Goal: Task Accomplishment & Management: Manage account settings

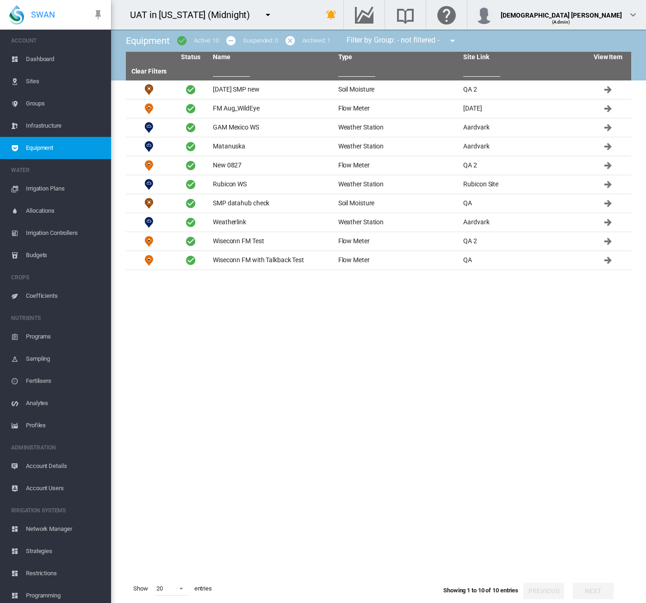
scroll to position [4, 0]
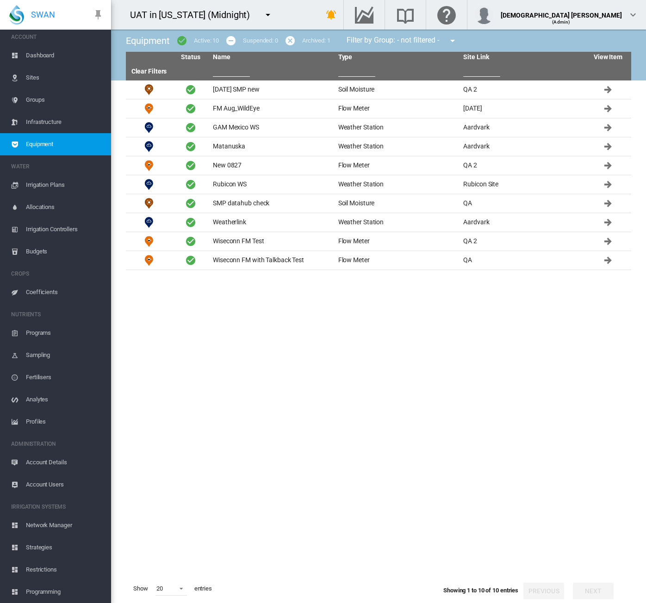
click at [38, 53] on span "Dashboard" at bounding box center [65, 55] width 78 height 22
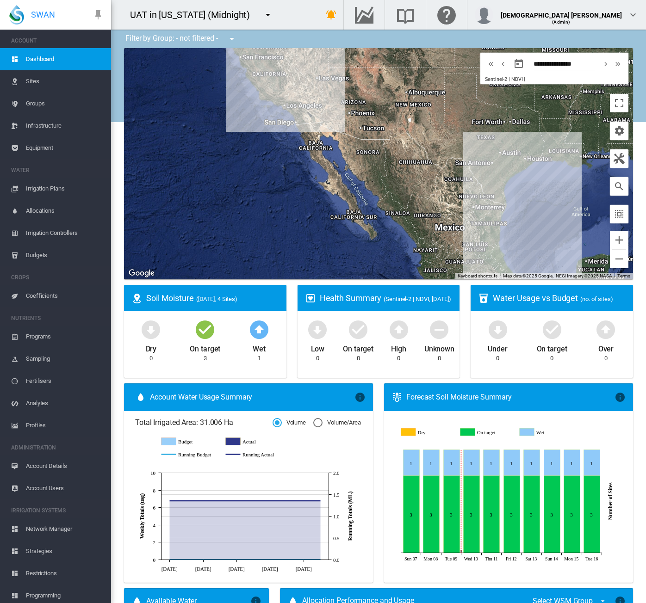
scroll to position [4, 0]
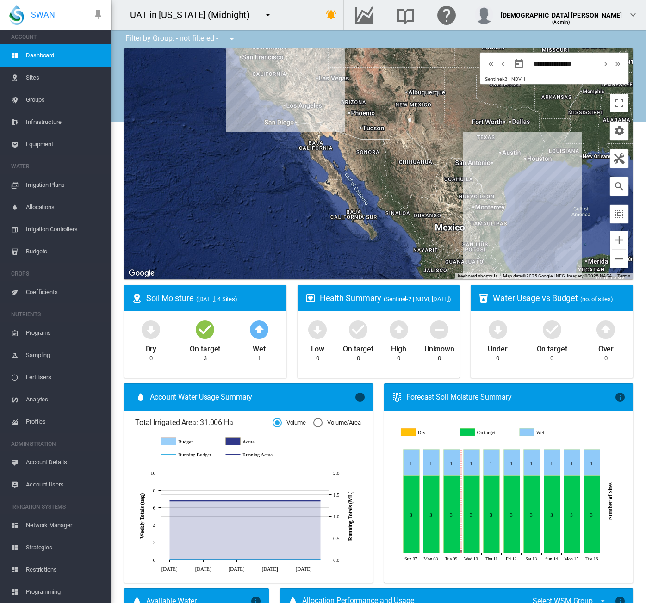
click at [49, 462] on span "Account Details" at bounding box center [65, 463] width 78 height 22
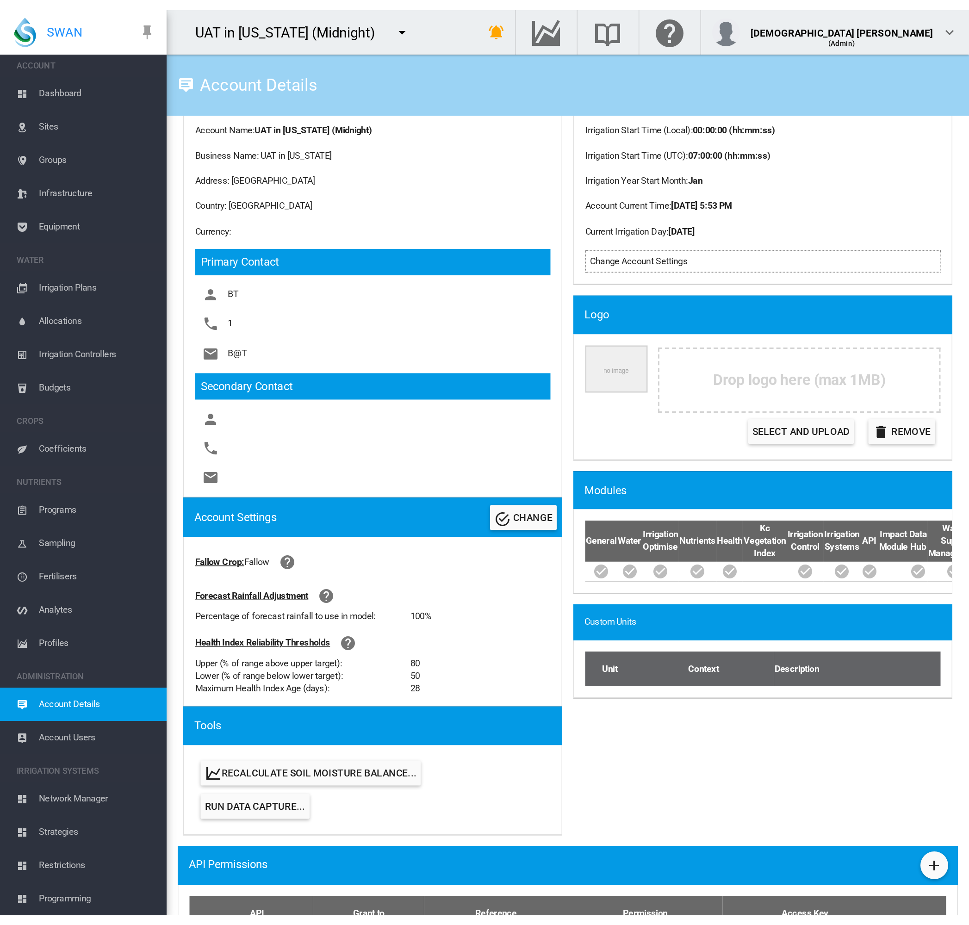
scroll to position [185, 0]
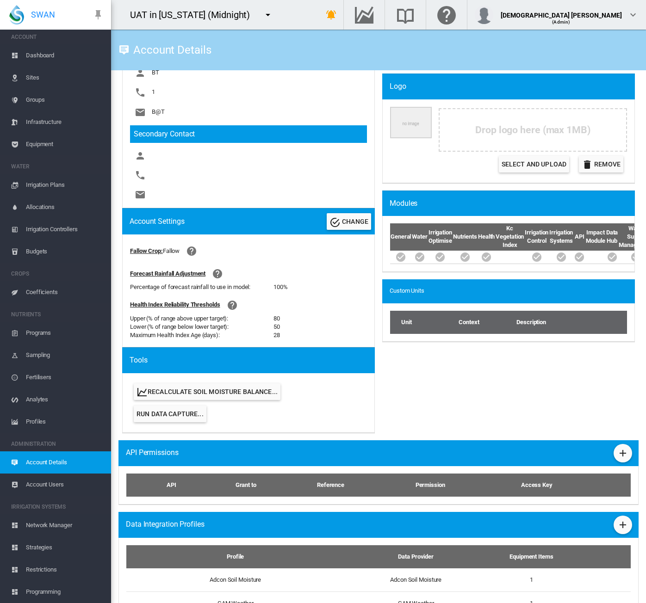
click at [59, 484] on span "Account Users" at bounding box center [65, 485] width 78 height 22
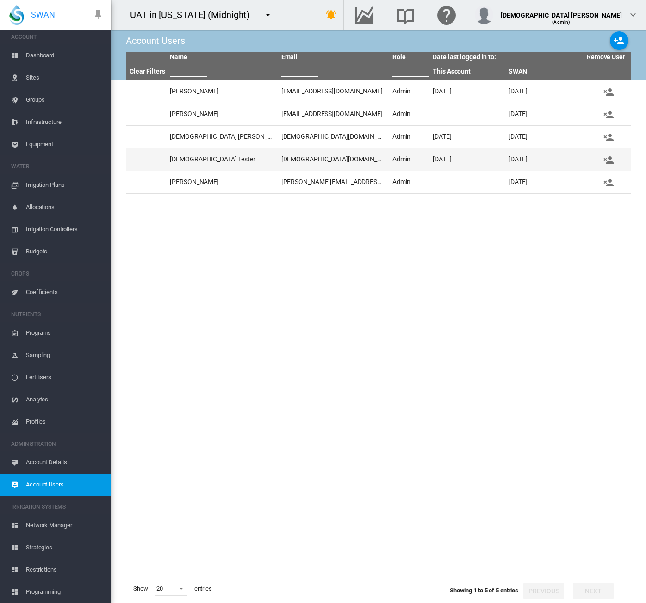
click at [339, 170] on td "lady.uy@swansystemsglobal.com" at bounding box center [333, 159] width 111 height 22
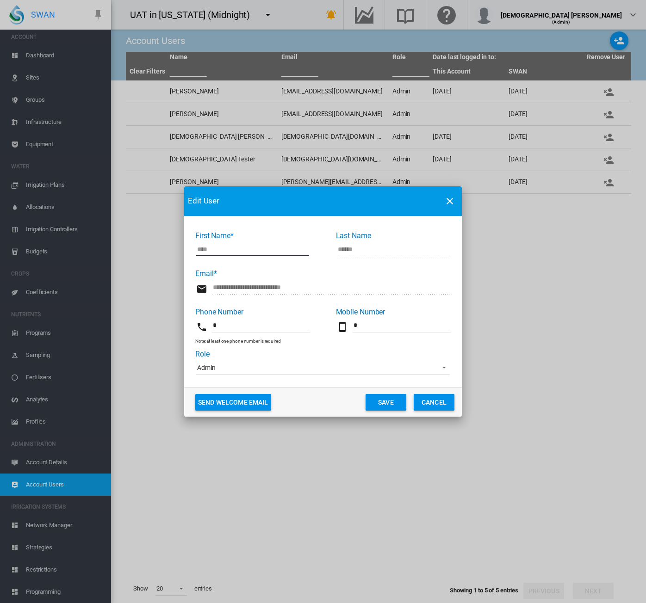
click at [220, 369] on span "Admin" at bounding box center [315, 368] width 237 height 9
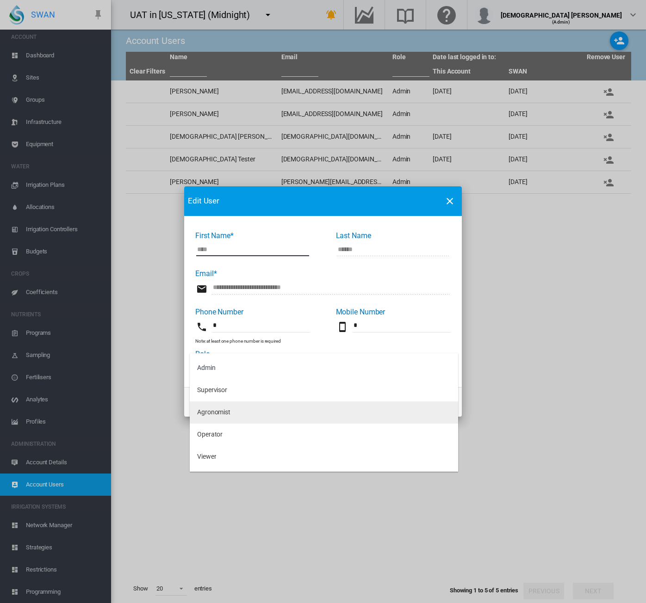
click at [225, 407] on md-option "Agronomist" at bounding box center [324, 413] width 268 height 22
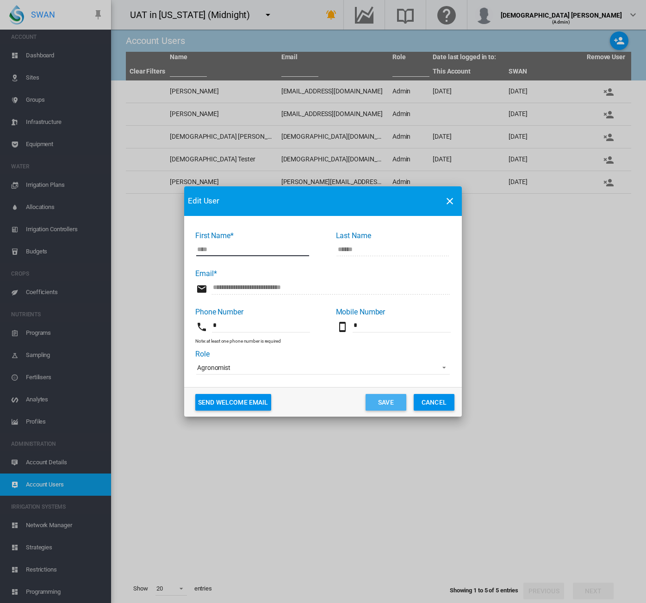
click at [383, 402] on button "Save" at bounding box center [385, 402] width 41 height 17
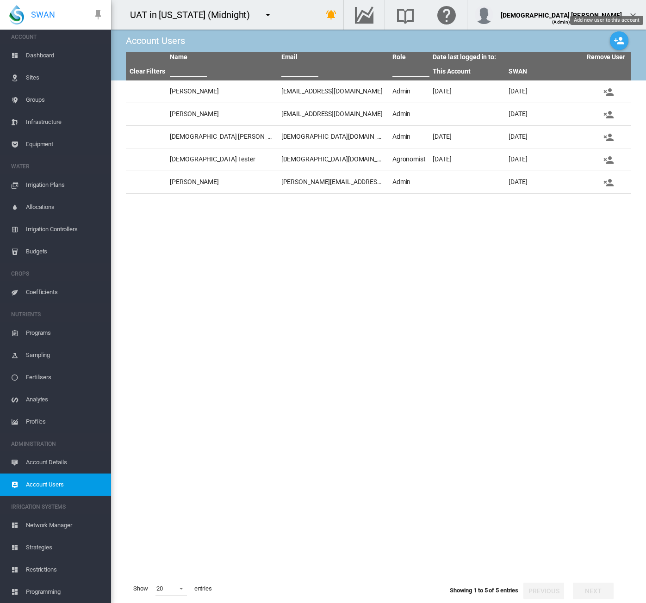
click at [622, 42] on md-icon "icon-account-plus" at bounding box center [618, 40] width 11 height 11
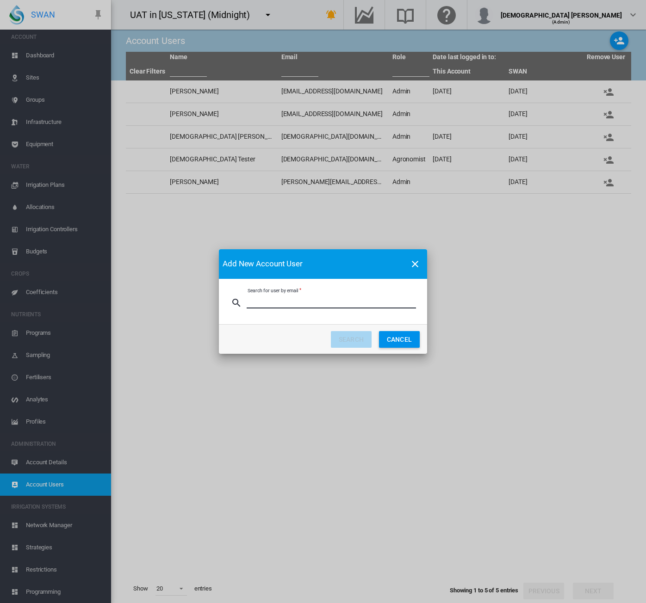
click at [314, 297] on input "Search for user by email" at bounding box center [331, 302] width 169 height 14
type input "**********"
click at [337, 337] on button "SEARCH" at bounding box center [351, 339] width 41 height 17
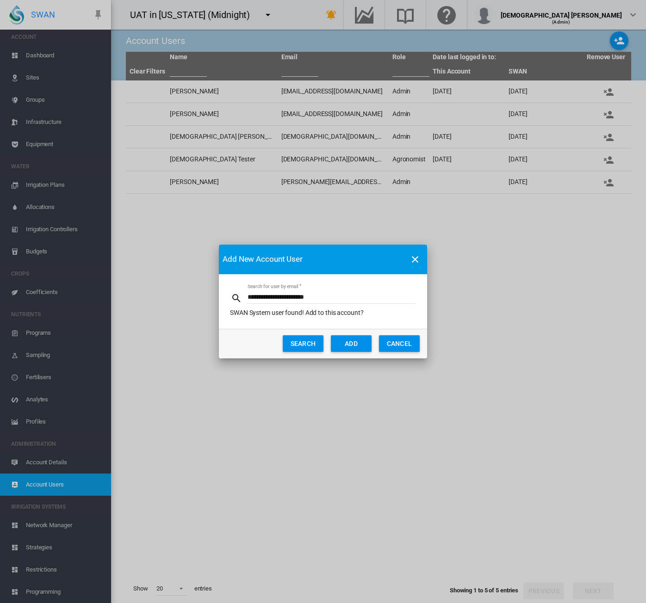
click at [340, 338] on button "ADD" at bounding box center [351, 343] width 41 height 17
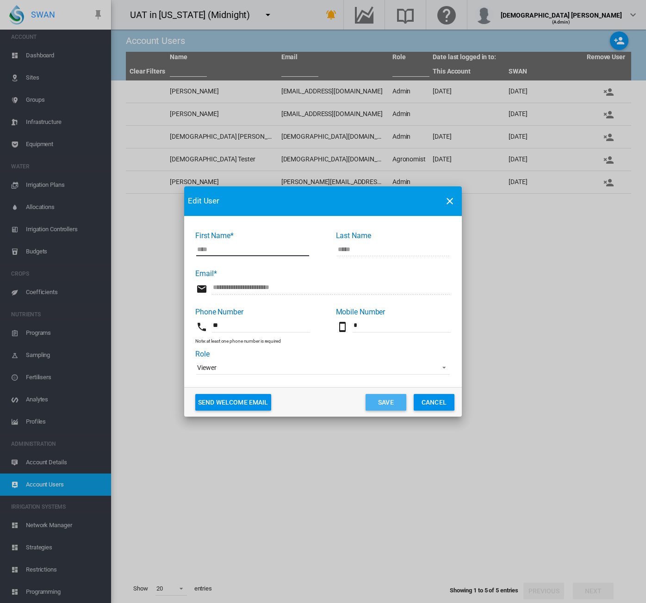
click at [397, 404] on button "Save" at bounding box center [385, 402] width 41 height 17
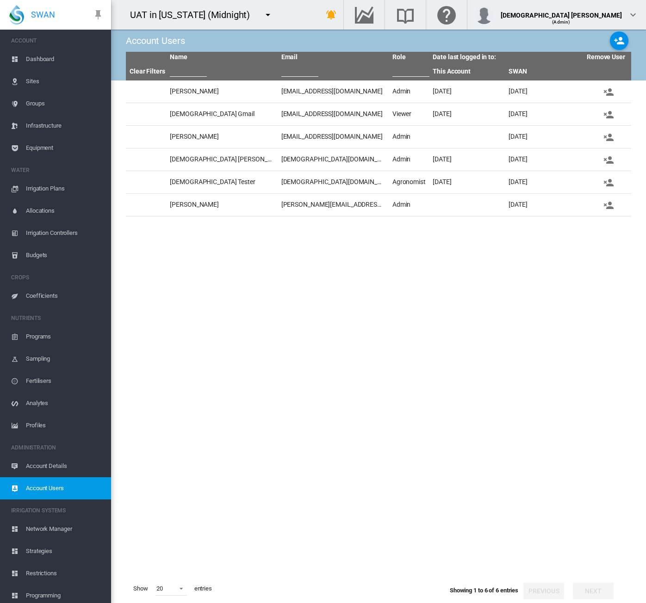
click at [304, 13] on div "UAT in California (Midnight) 100+ Project Adelaide Demo Agri-Zon LLC" at bounding box center [207, 15] width 193 height 30
click at [47, 60] on span "Dashboard" at bounding box center [65, 59] width 78 height 22
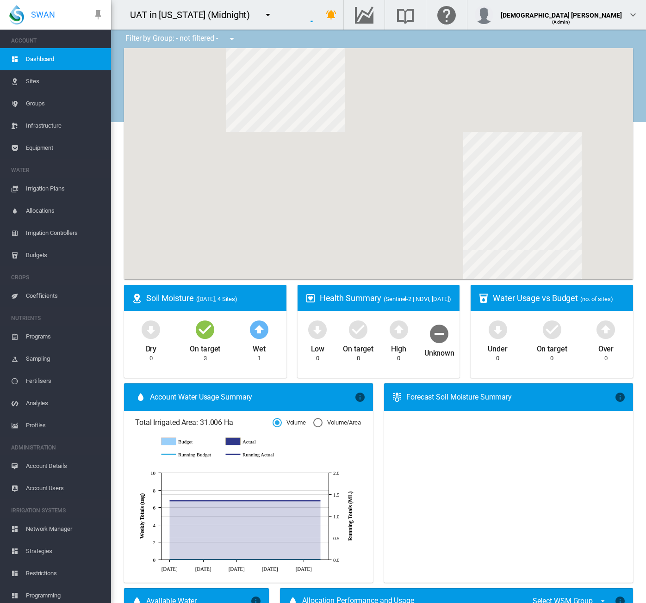
click at [49, 463] on span "Account Details" at bounding box center [65, 466] width 78 height 22
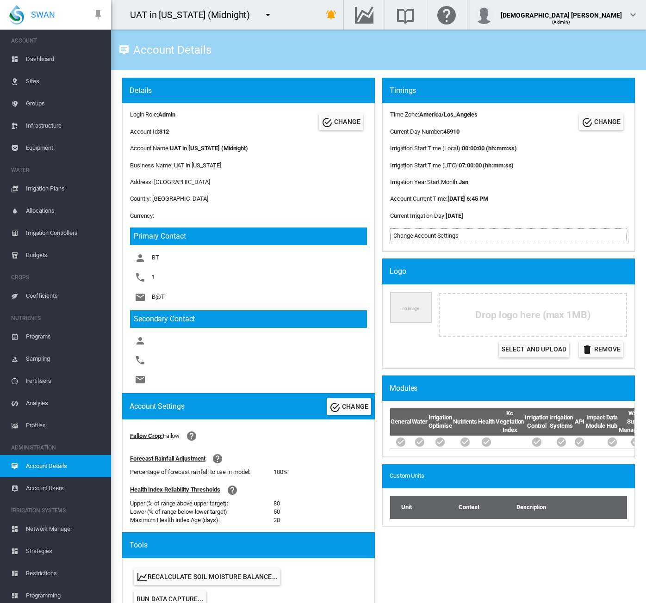
click at [34, 58] on span "Dashboard" at bounding box center [65, 59] width 78 height 22
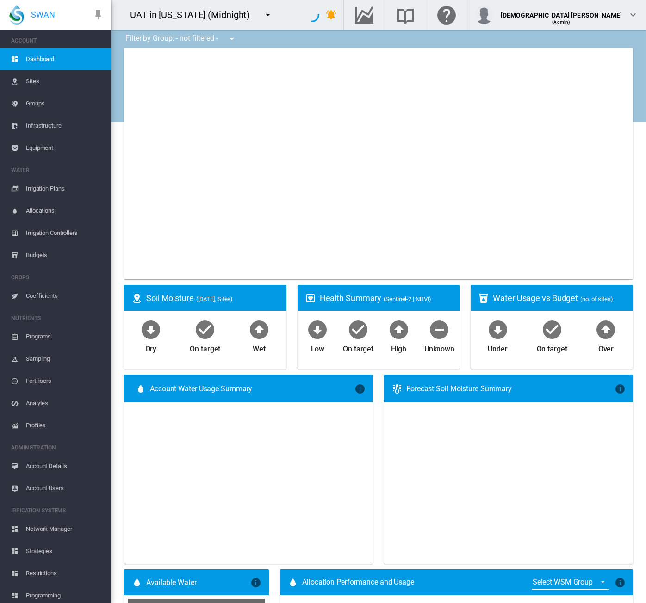
type input "**********"
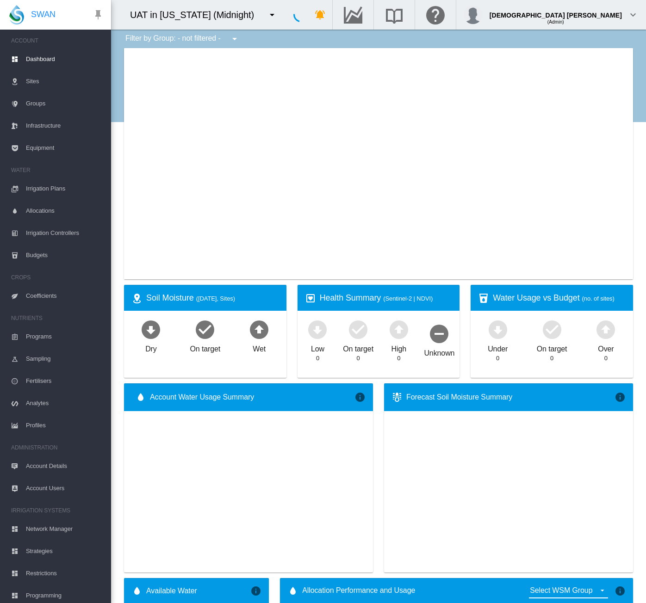
type input "**********"
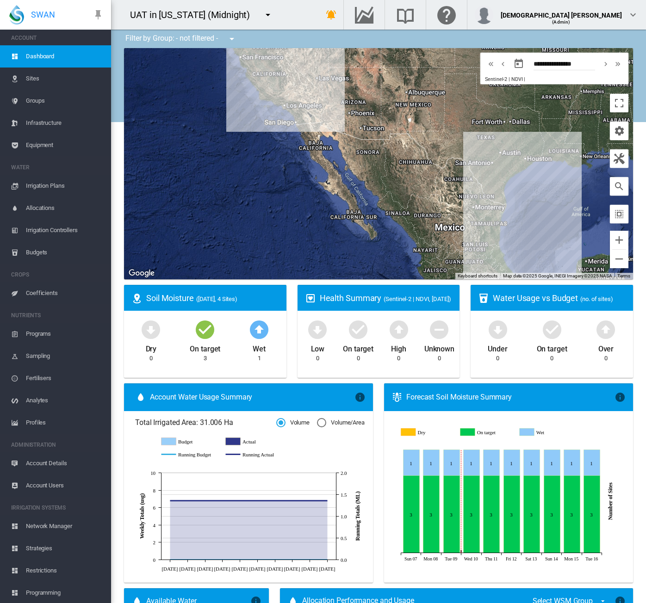
scroll to position [4, 0]
click at [43, 546] on span "Strategies" at bounding box center [65, 548] width 78 height 22
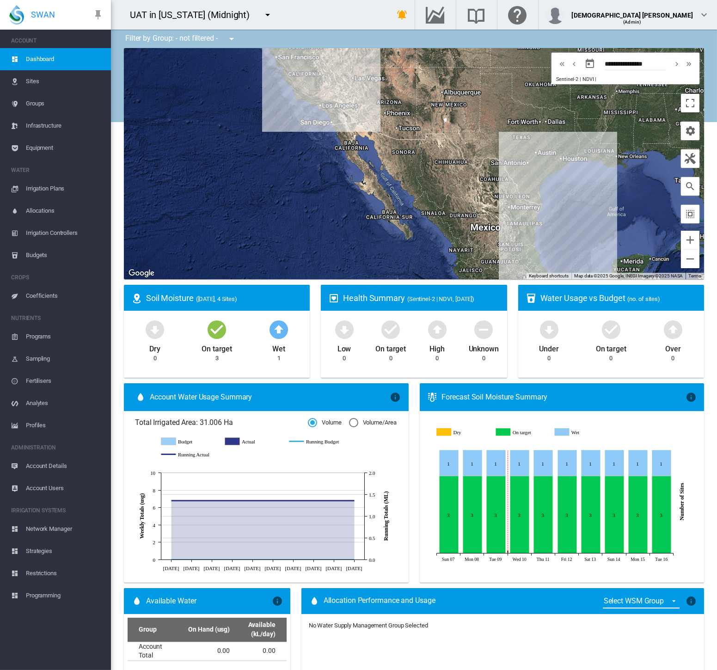
click at [31, 490] on span "Account Users" at bounding box center [65, 488] width 78 height 22
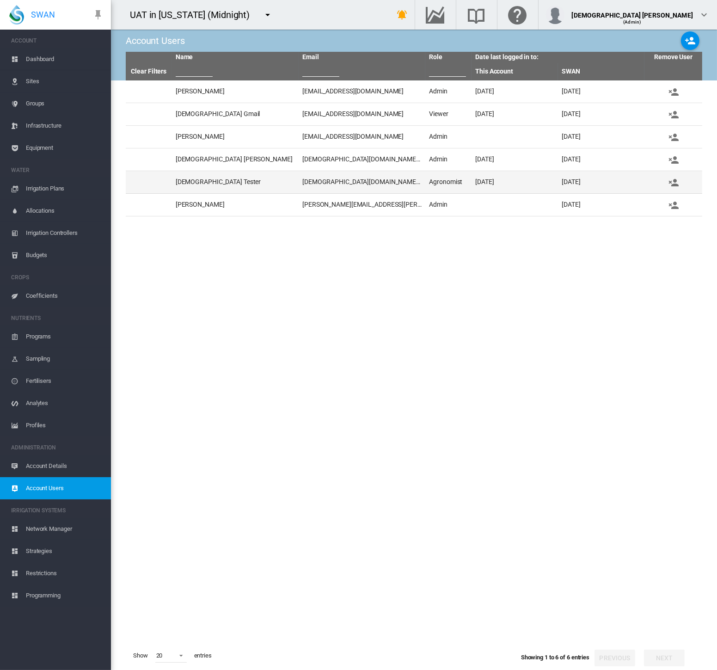
click at [367, 179] on td "lady.uy@swansystemsglobal.com" at bounding box center [362, 182] width 127 height 22
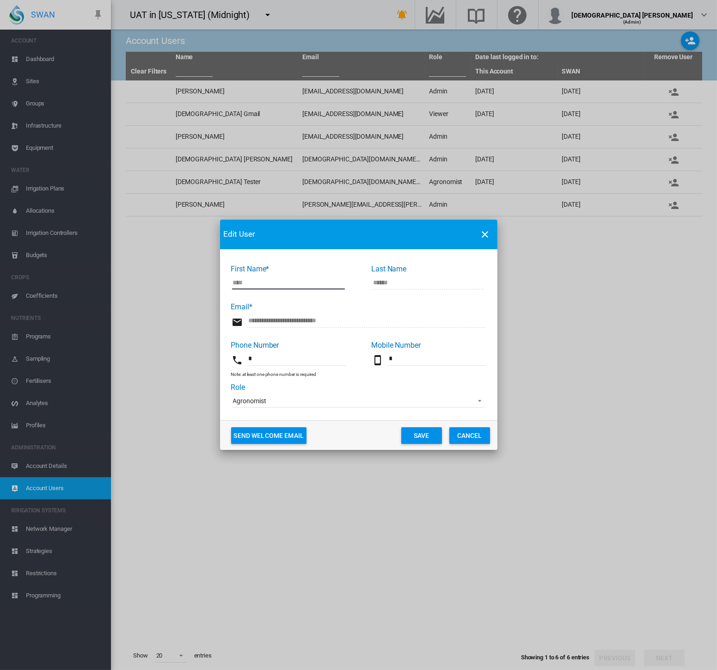
click at [288, 402] on span "Agronomist" at bounding box center [351, 401] width 237 height 9
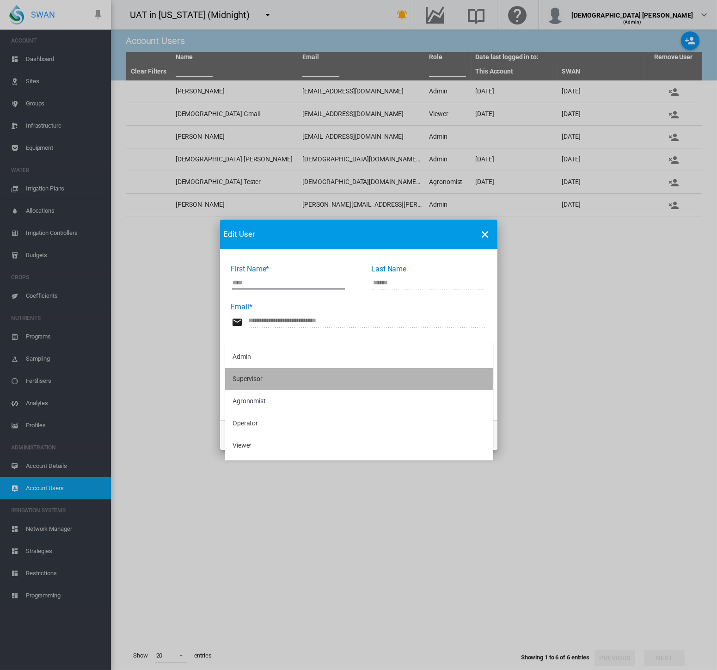
click at [281, 385] on md-option "Supervisor" at bounding box center [359, 379] width 268 height 22
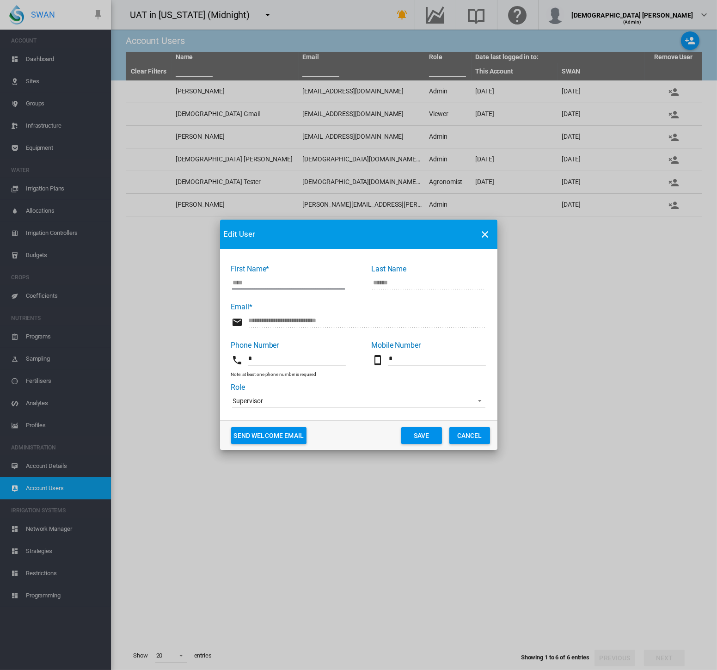
click at [421, 436] on button "Save" at bounding box center [422, 435] width 41 height 17
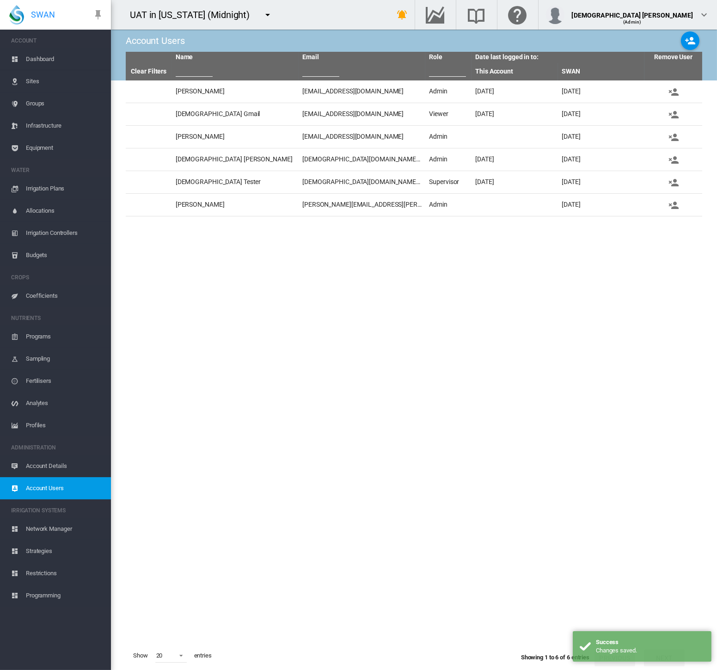
click at [529, 515] on tbody "Beau Tang beau.tang@swansystems.com Admin Mon, Mar 10, 2025 Tue, Sep 9, 2025 La…" at bounding box center [414, 360] width 577 height 561
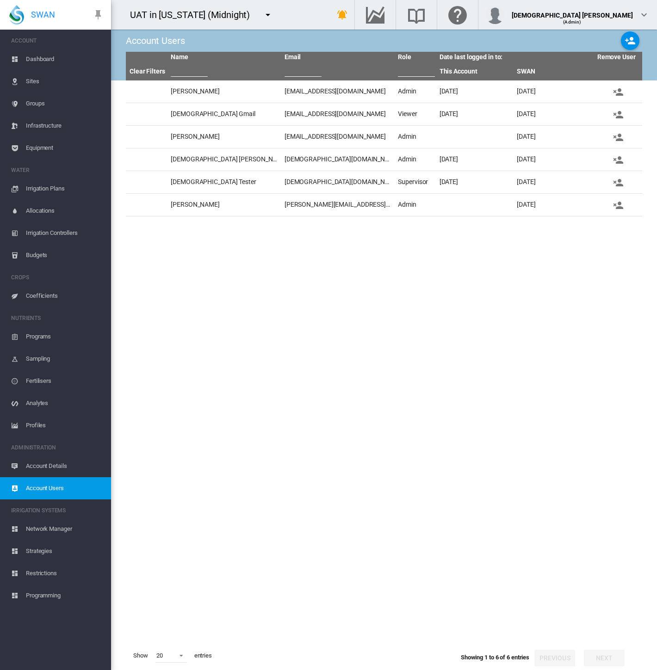
click at [372, 405] on tbody "Beau Tang beau.tang@swansystems.com Admin Mon, Mar 10, 2025 Tue, Sep 9, 2025 La…" at bounding box center [384, 360] width 516 height 561
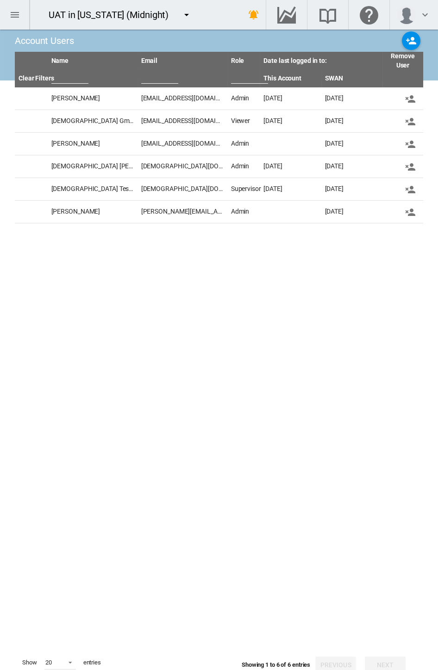
click at [157, 302] on tbody "Beau Tang beau.tang@swansystems.com Admin Mon, Mar 10, 2025 Tue, Sep 9, 2025 La…" at bounding box center [219, 367] width 408 height 561
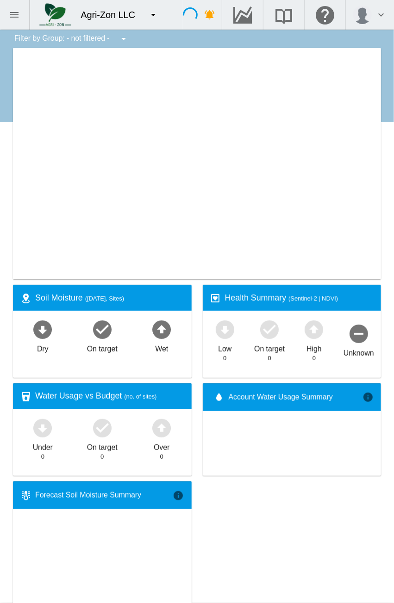
type input "**********"
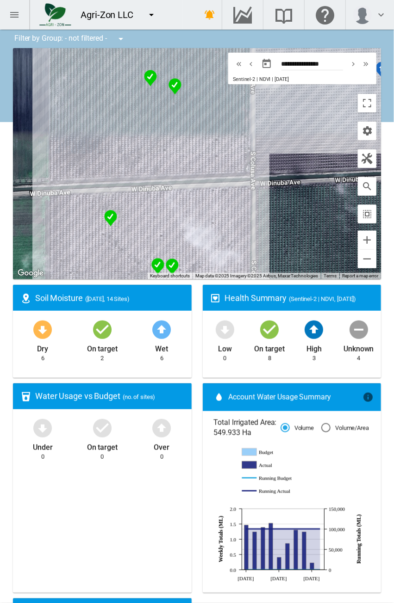
click at [172, 16] on div "Agri-Zon LLC 1 site account Adelaide Demo" at bounding box center [91, 15] width 183 height 30
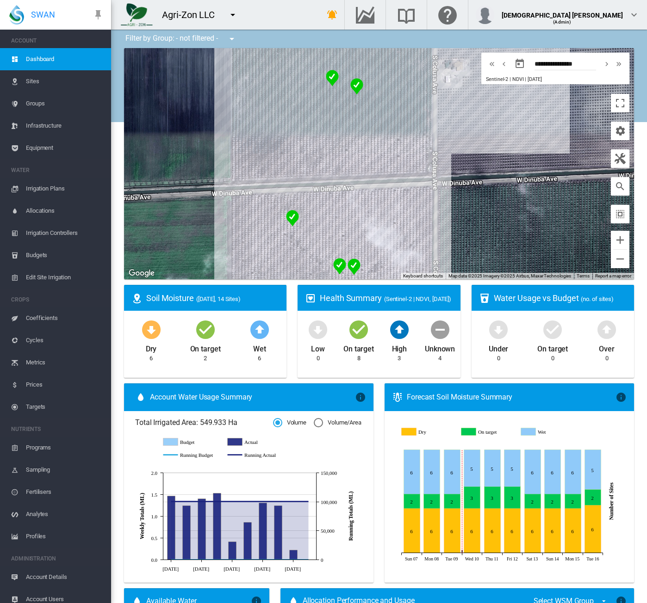
click at [234, 16] on md-icon "icon-menu-down" at bounding box center [232, 14] width 11 height 11
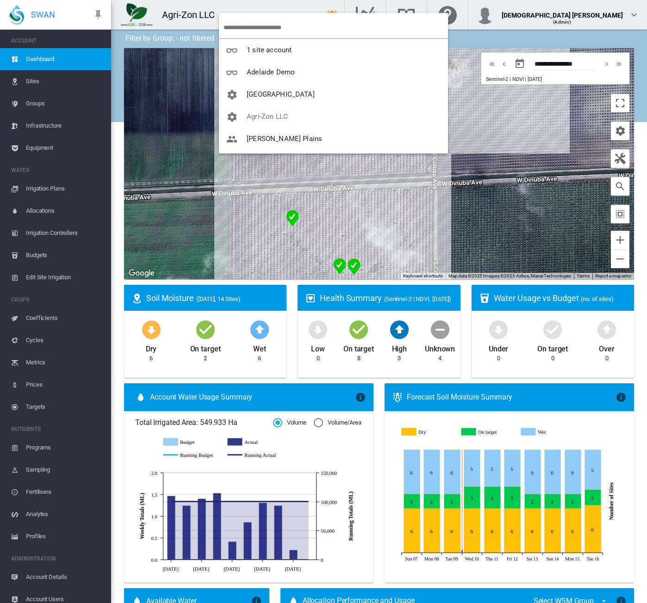
click at [243, 25] on input "search" at bounding box center [335, 28] width 224 height 22
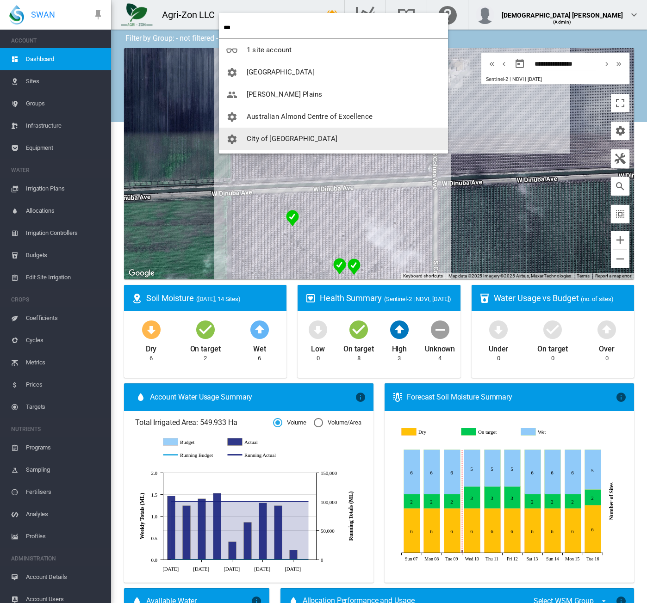
type input "***"
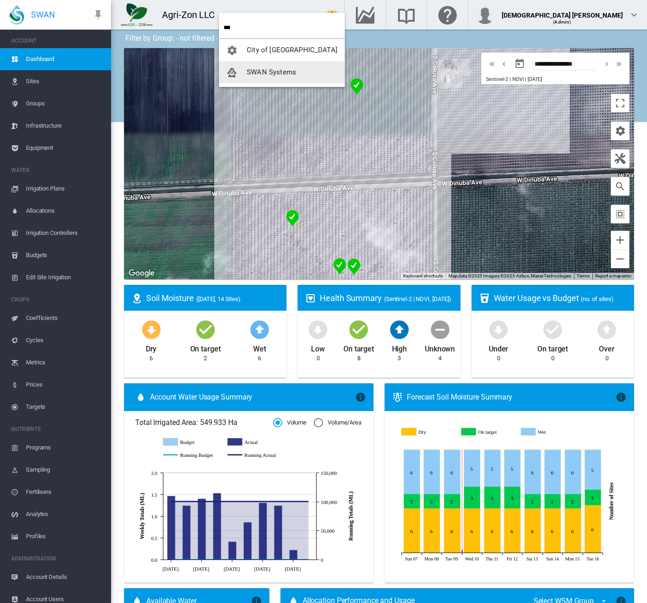
click at [248, 69] on span "SWAN Systems" at bounding box center [271, 72] width 49 height 8
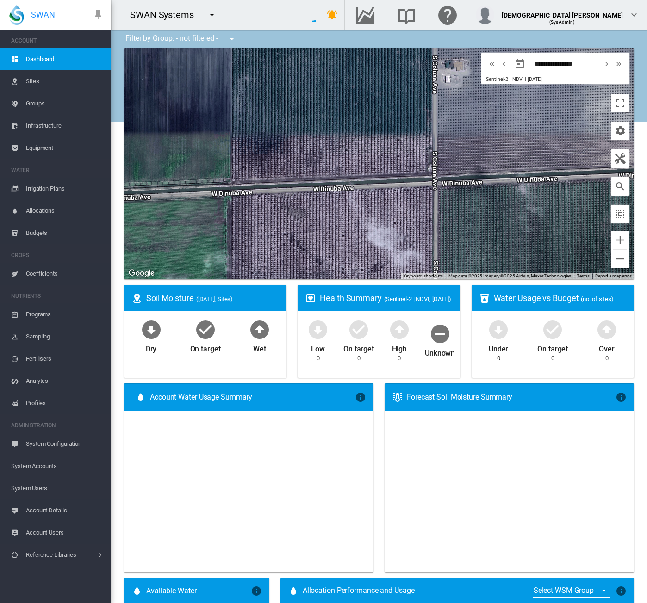
type input "**********"
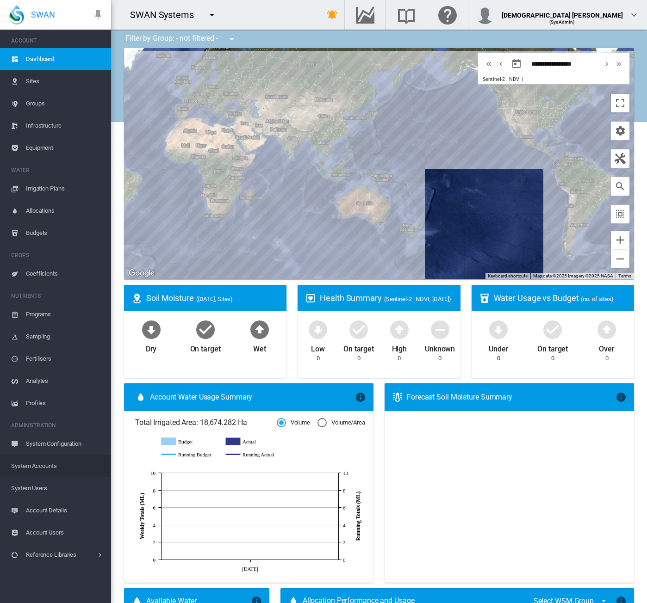
click at [49, 468] on span "System Accounts" at bounding box center [57, 466] width 93 height 22
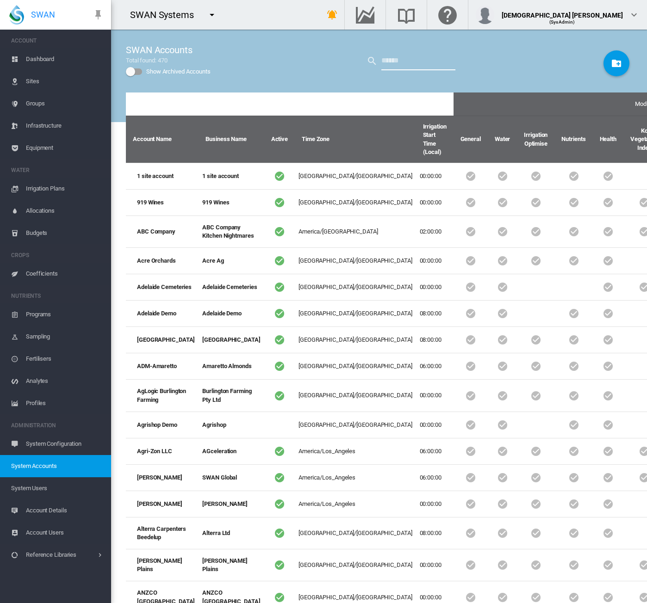
click at [393, 62] on input "text" at bounding box center [418, 61] width 74 height 19
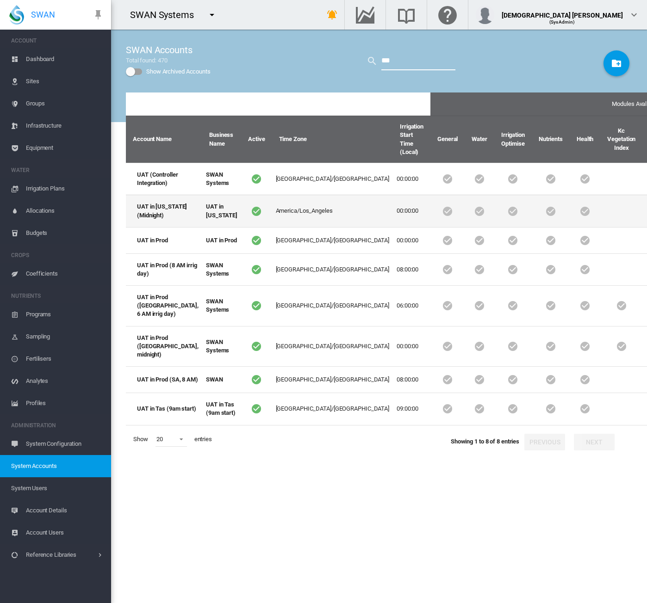
type input "***"
click at [241, 227] on td at bounding box center [256, 211] width 31 height 32
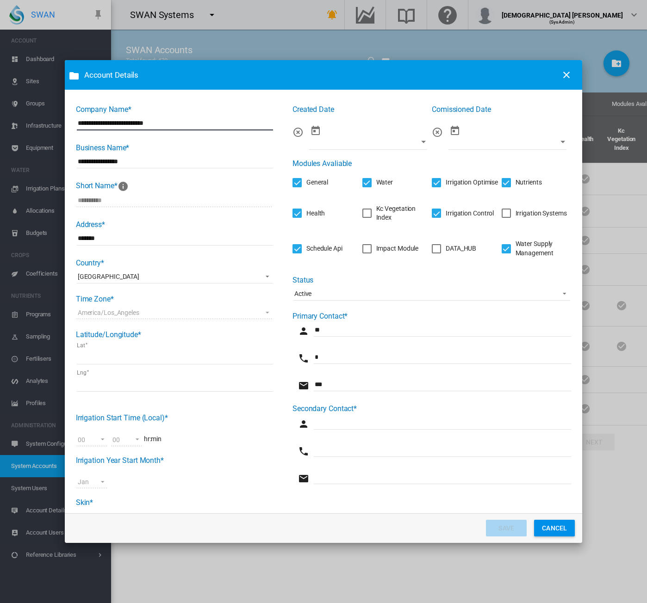
click at [393, 216] on div "Irrigation Systems" at bounding box center [505, 213] width 9 height 9
click at [393, 529] on button "SAVE" at bounding box center [506, 528] width 41 height 17
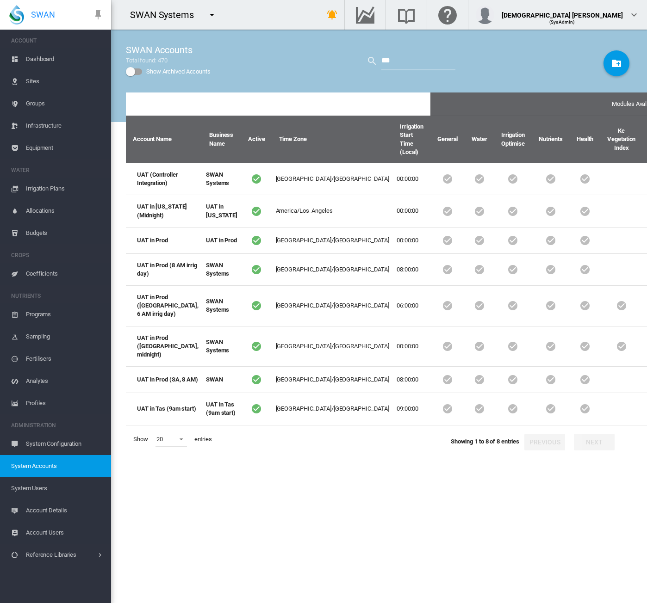
click at [31, 488] on span "System Users" at bounding box center [57, 488] width 93 height 22
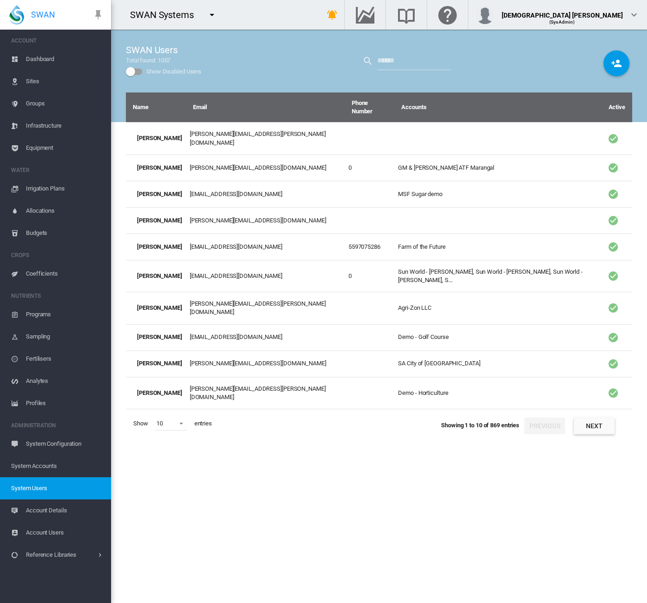
click at [52, 465] on span "System Accounts" at bounding box center [57, 466] width 93 height 22
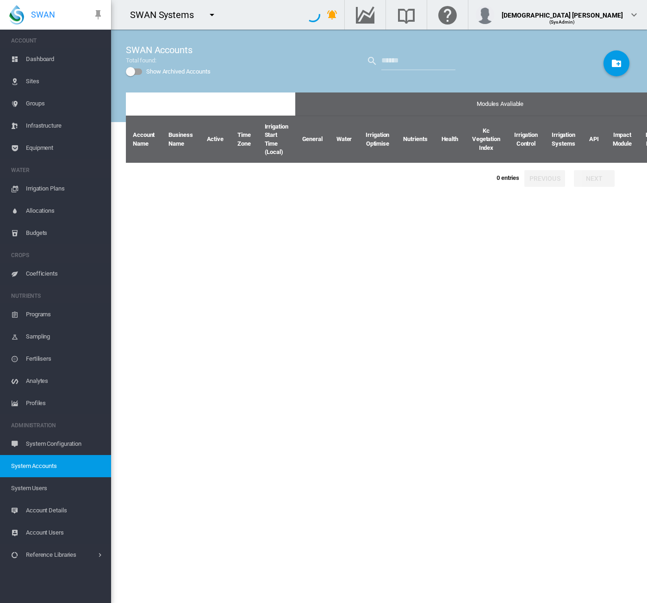
click at [51, 486] on span "System Users" at bounding box center [57, 488] width 93 height 22
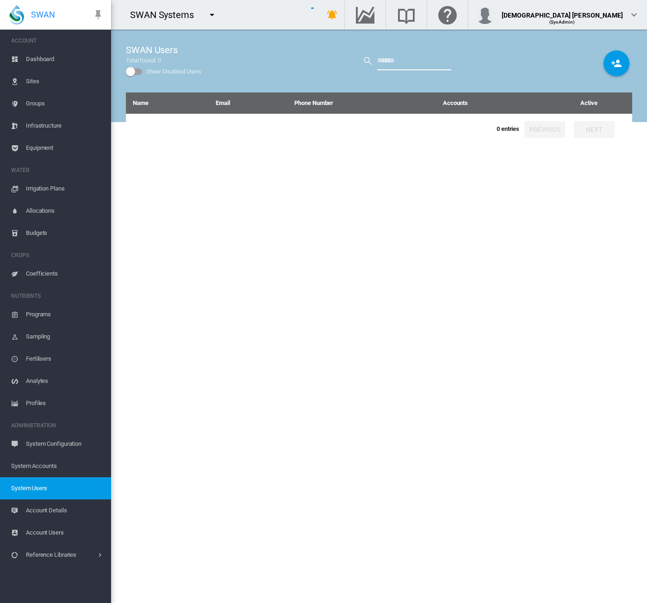
click at [393, 67] on input "text" at bounding box center [414, 61] width 74 height 19
type input "****"
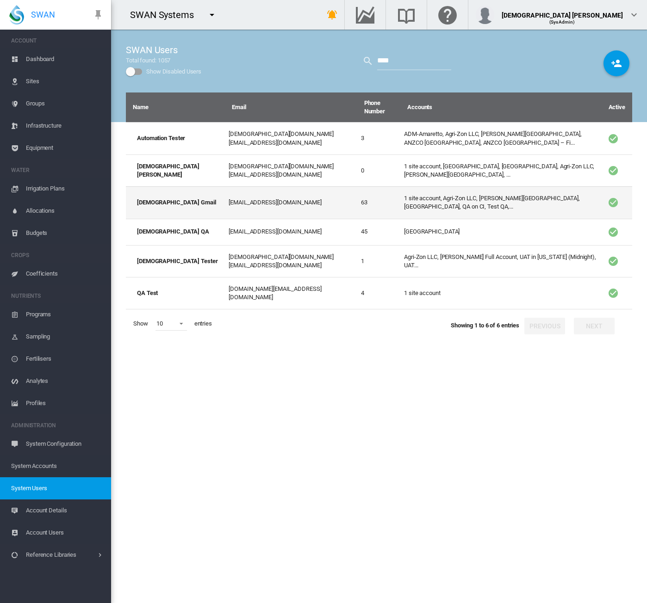
click at [393, 186] on td "1 site account, Agri-Zon LLC, [PERSON_NAME][GEOGRAPHIC_DATA], [GEOGRAPHIC_DATA]…" at bounding box center [500, 202] width 201 height 32
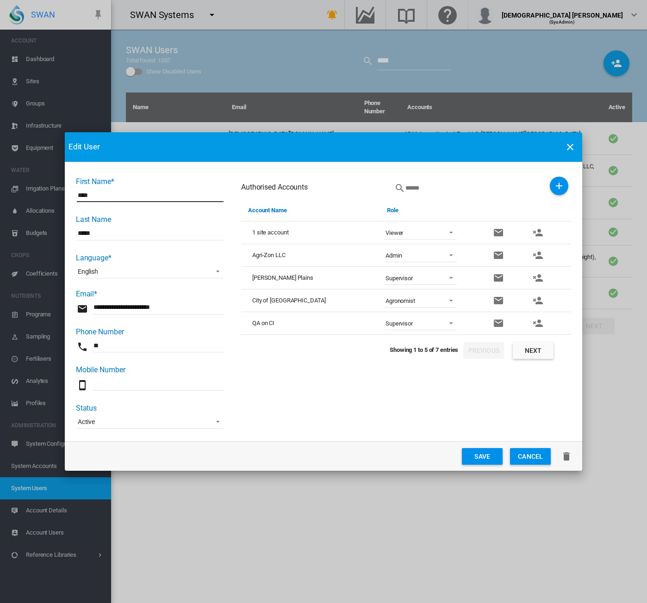
click at [393, 353] on button "Next" at bounding box center [533, 350] width 41 height 17
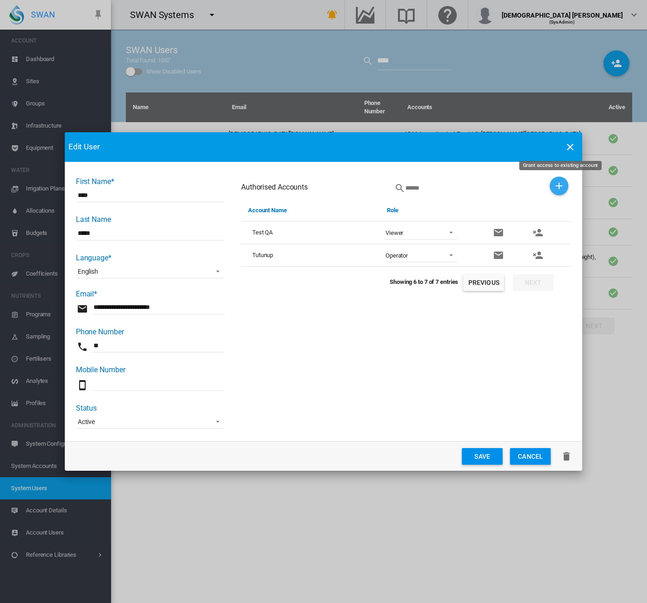
click at [393, 181] on md-icon "icon-plus" at bounding box center [558, 185] width 11 height 11
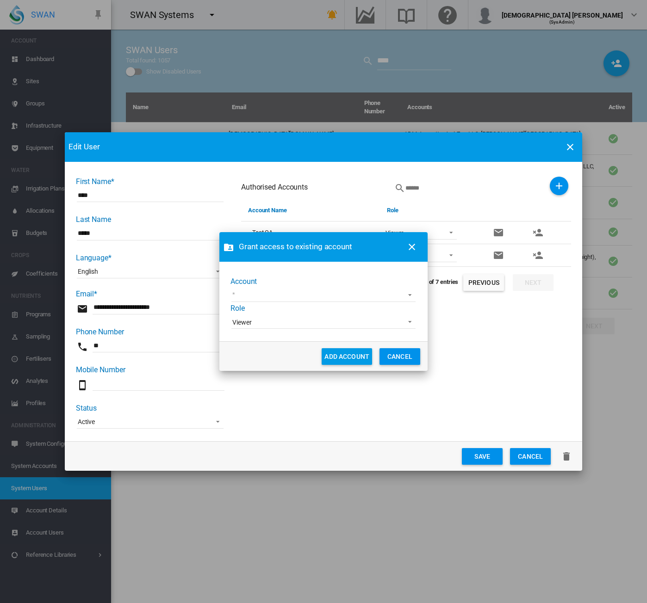
click at [314, 297] on md-select "919 Wines ABC Company Acre Orchards [GEOGRAPHIC_DATA] Cemeteries [GEOGRAPHIC_DA…" at bounding box center [323, 295] width 184 height 14
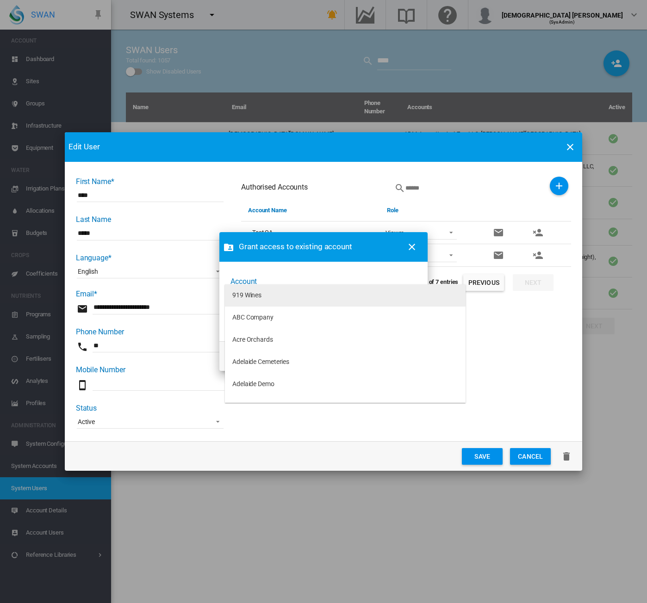
type md-option "[object Object]"
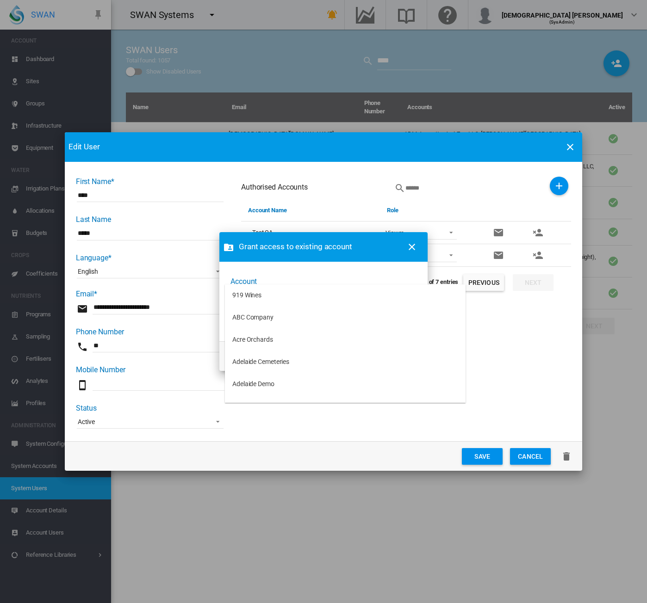
scroll to position [5170, 0]
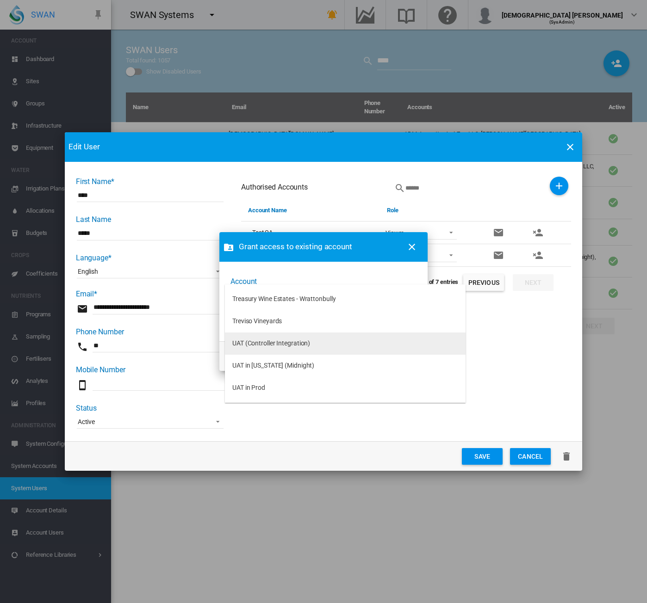
type md-option "[object Object]"
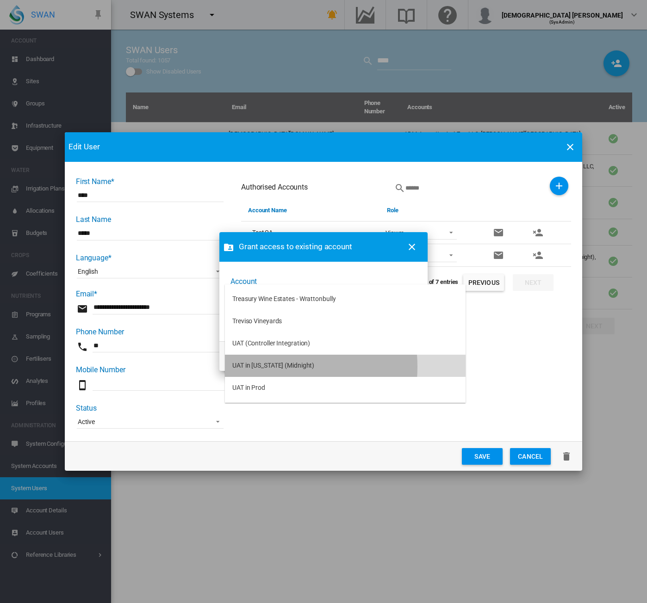
click at [264, 367] on div "UAT in [US_STATE] (Midnight)" at bounding box center [273, 365] width 82 height 9
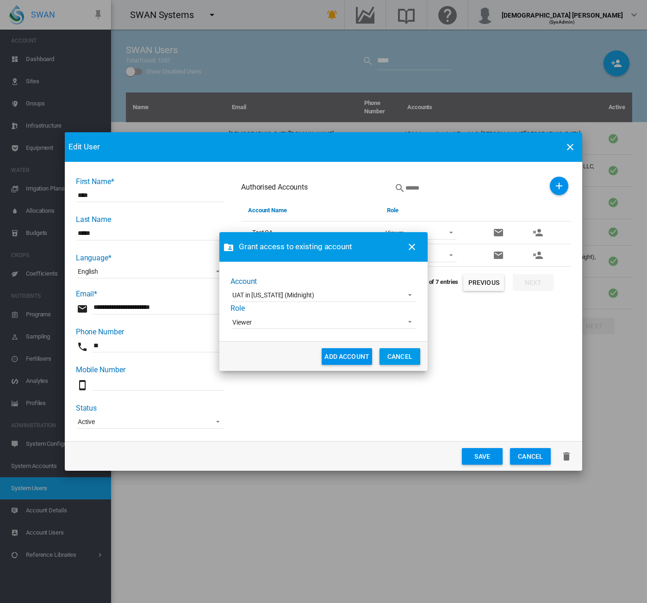
click at [335, 358] on button "ADD ACCOUNT" at bounding box center [347, 356] width 50 height 17
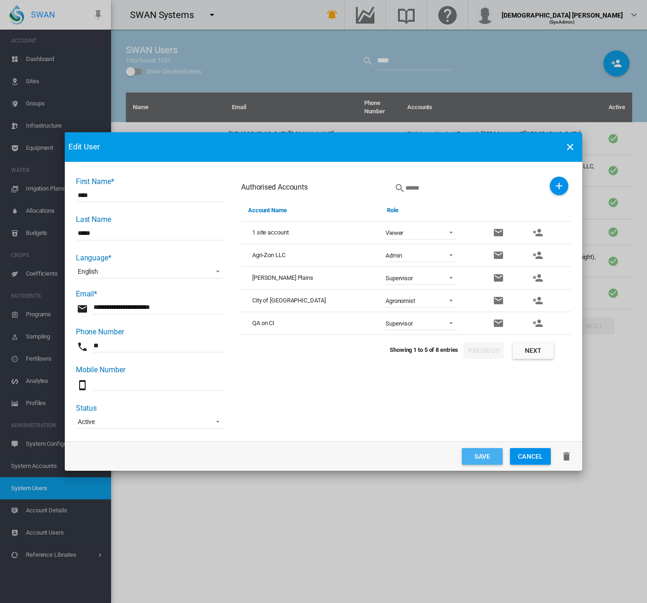
click at [393, 460] on button "Save" at bounding box center [482, 456] width 41 height 17
